Goal: Task Accomplishment & Management: Manage account settings

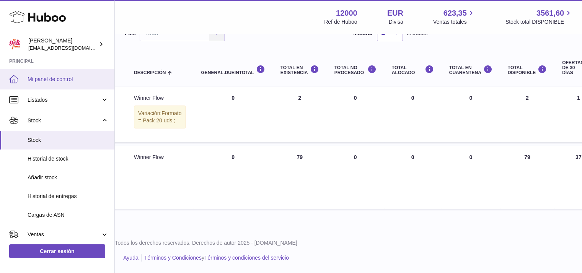
click at [34, 77] on span "Mi panel de control" at bounding box center [68, 79] width 81 height 7
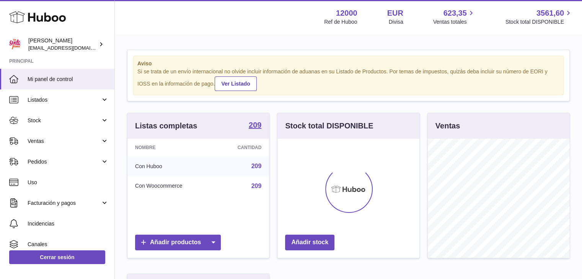
scroll to position [119, 142]
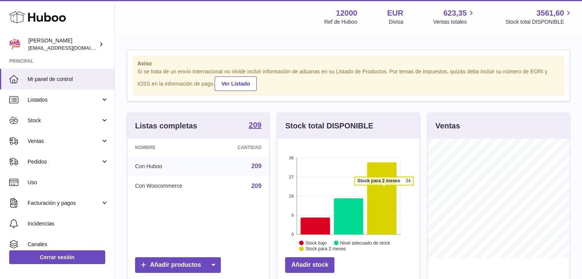
click at [384, 189] on icon at bounding box center [381, 199] width 29 height 72
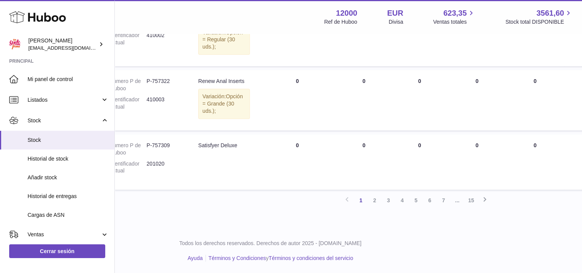
scroll to position [676, 78]
click at [375, 199] on link "2" at bounding box center [375, 201] width 14 height 14
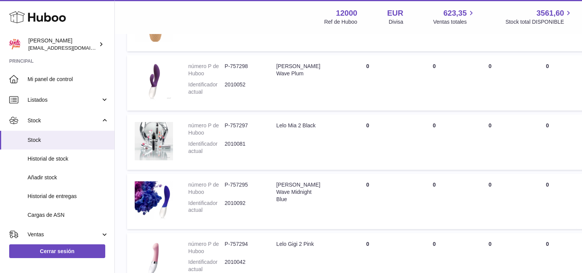
scroll to position [554, 0]
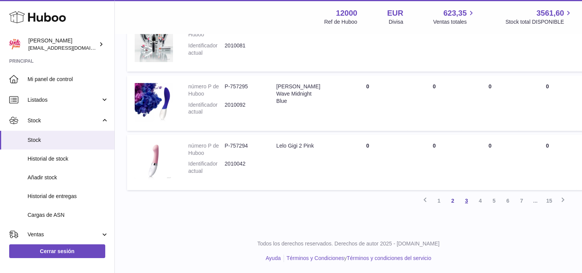
click at [466, 202] on link "3" at bounding box center [467, 201] width 14 height 14
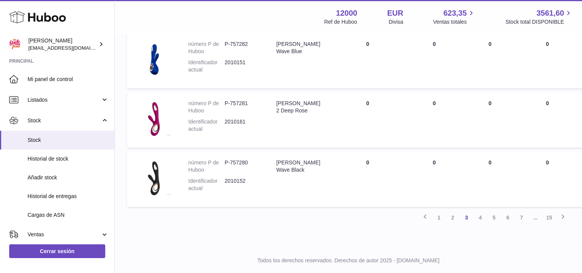
scroll to position [551, 0]
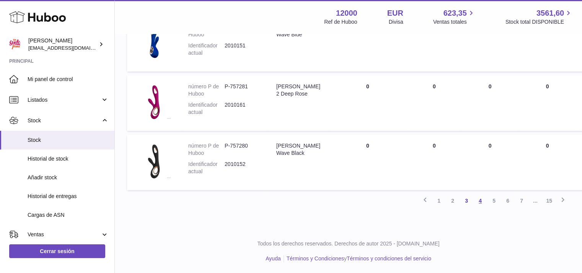
click at [480, 197] on link "4" at bounding box center [480, 201] width 14 height 14
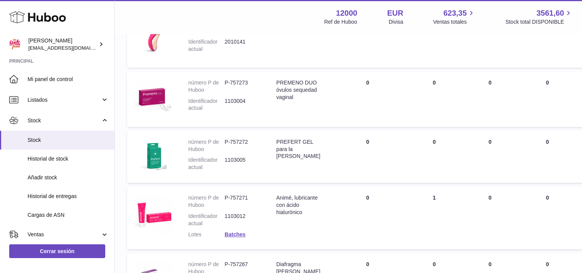
scroll to position [264, 0]
